Goal: Information Seeking & Learning: Learn about a topic

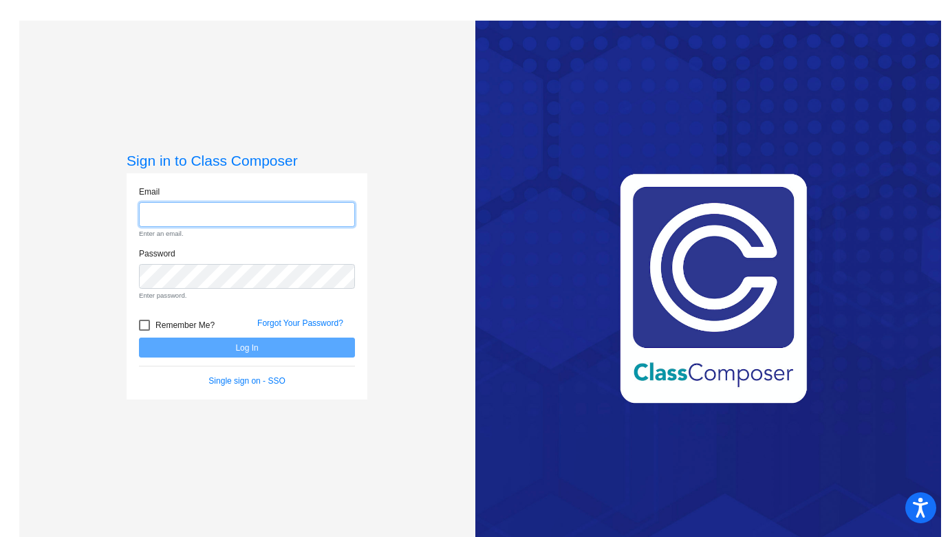
type input "[PERSON_NAME][EMAIL_ADDRESS][PERSON_NAME][DOMAIN_NAME]"
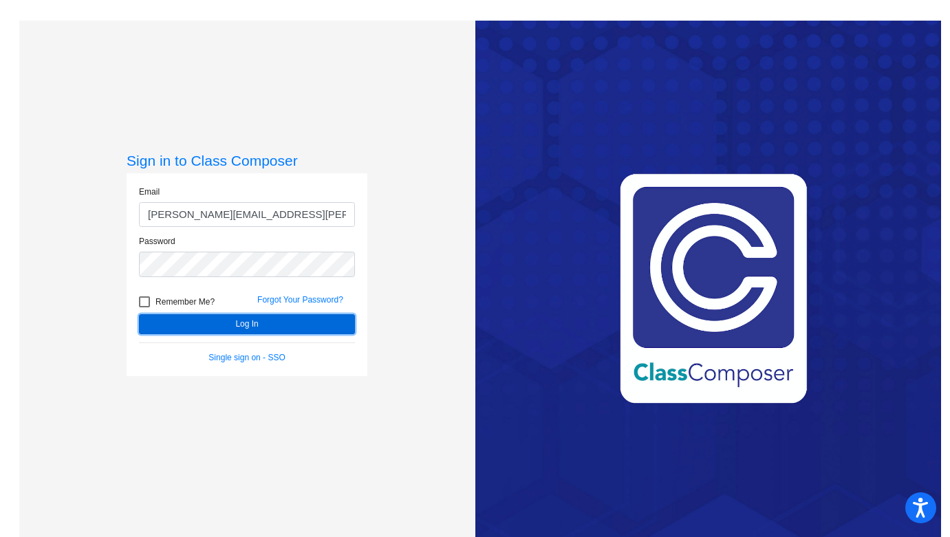
click at [266, 327] on button "Log In" at bounding box center [247, 324] width 216 height 20
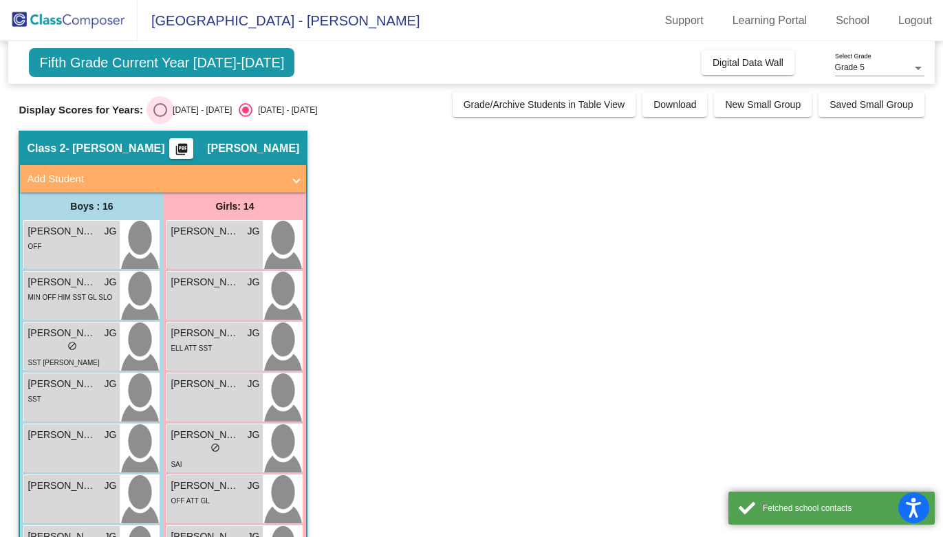
click at [160, 107] on div "Select an option" at bounding box center [160, 110] width 14 height 14
click at [160, 117] on input "[DATE] - [DATE]" at bounding box center [160, 117] width 1 height 1
radio input "true"
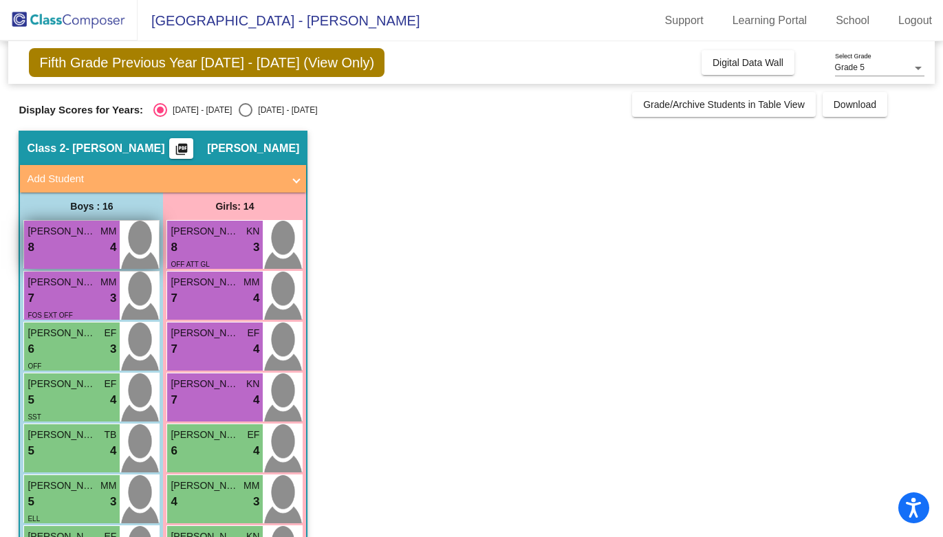
click at [62, 244] on div "8 lock do_not_disturb_alt 4" at bounding box center [72, 248] width 89 height 18
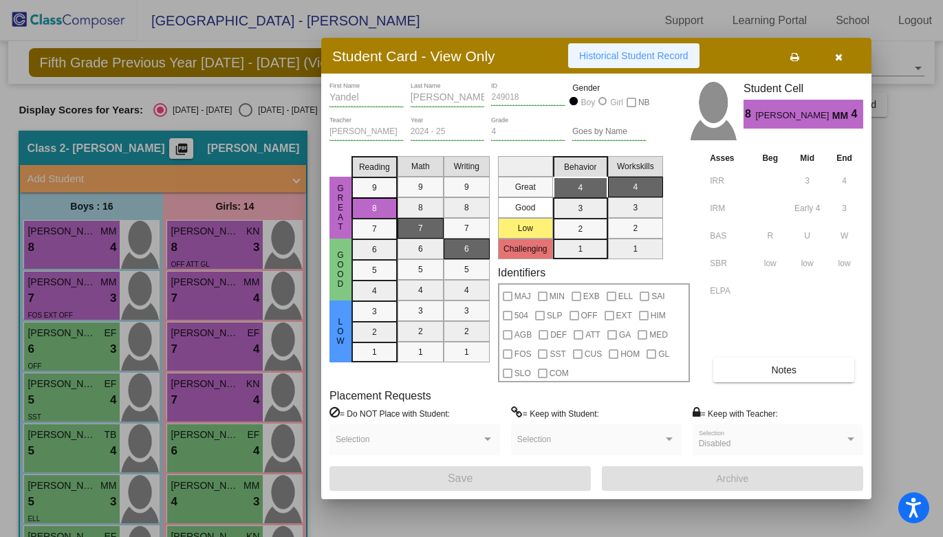
click at [632, 67] on button "Historical Student Record" at bounding box center [633, 55] width 131 height 25
click at [834, 56] on button "button" at bounding box center [839, 55] width 44 height 25
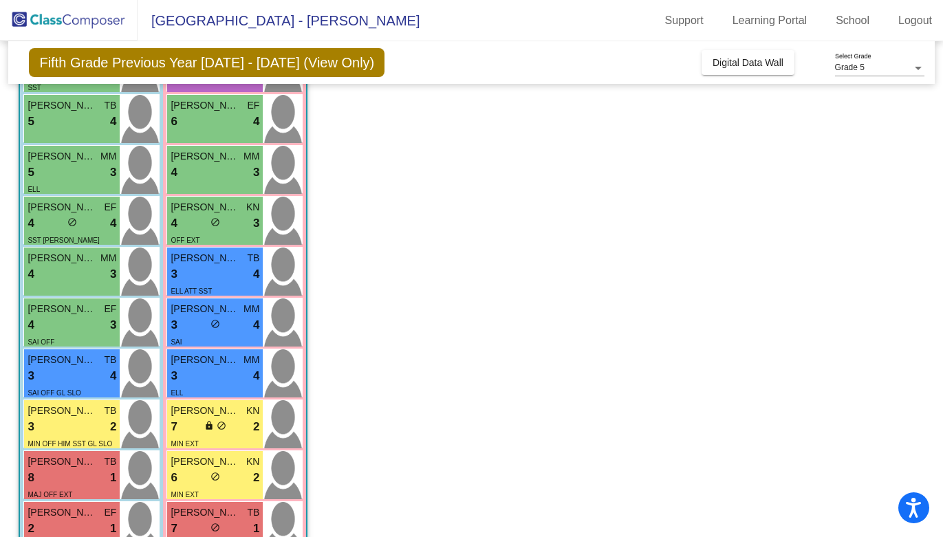
scroll to position [330, 0]
click at [206, 369] on div "3 lock do_not_disturb_alt 4" at bounding box center [215, 376] width 89 height 18
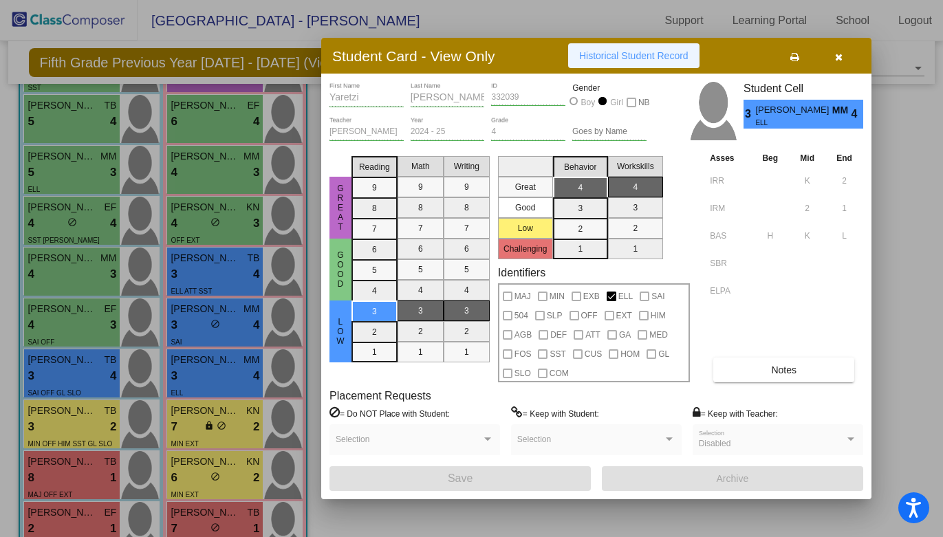
click at [636, 57] on span "Historical Student Record" at bounding box center [633, 55] width 109 height 11
click at [841, 54] on icon "button" at bounding box center [839, 57] width 8 height 10
